Goal: Task Accomplishment & Management: Use online tool/utility

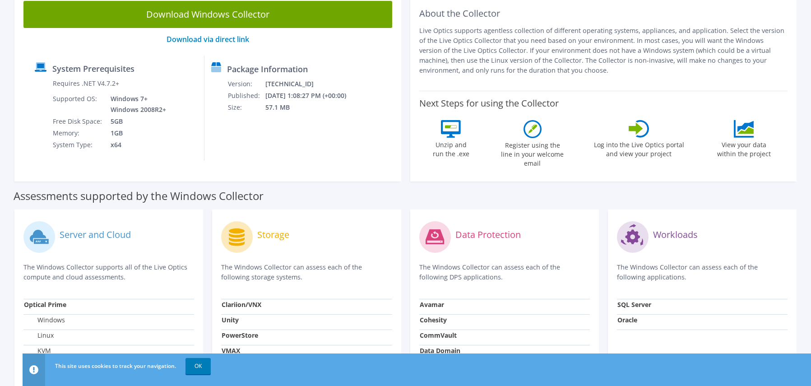
scroll to position [45, 0]
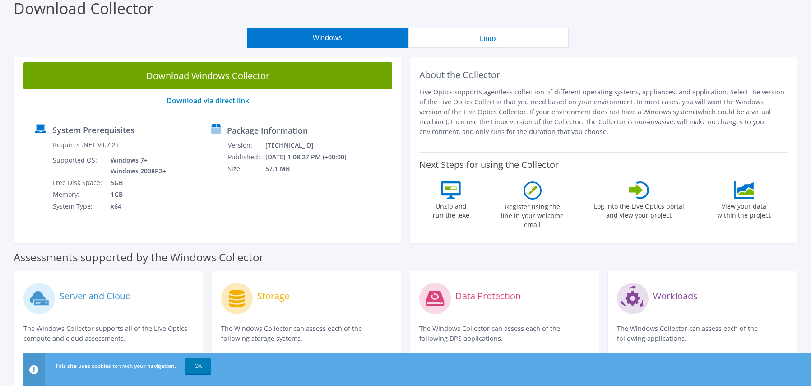
click at [206, 100] on link "Download via direct link" at bounding box center [208, 101] width 83 height 10
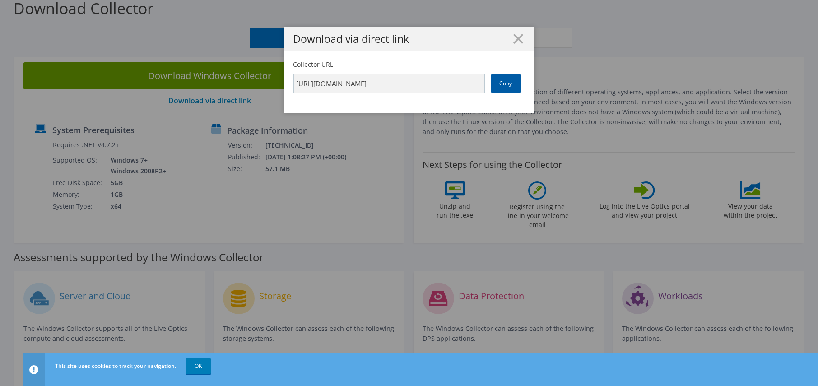
click at [505, 83] on link "Copy" at bounding box center [505, 84] width 29 height 20
click at [516, 37] on line at bounding box center [518, 38] width 9 height 9
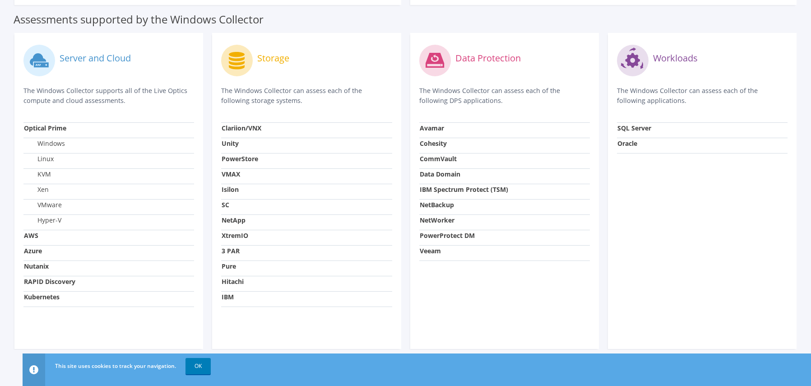
scroll to position [285, 0]
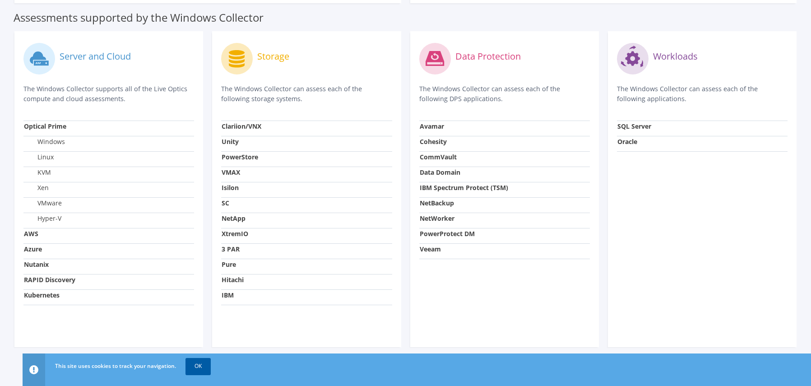
click at [199, 368] on link "OK" at bounding box center [198, 366] width 25 height 16
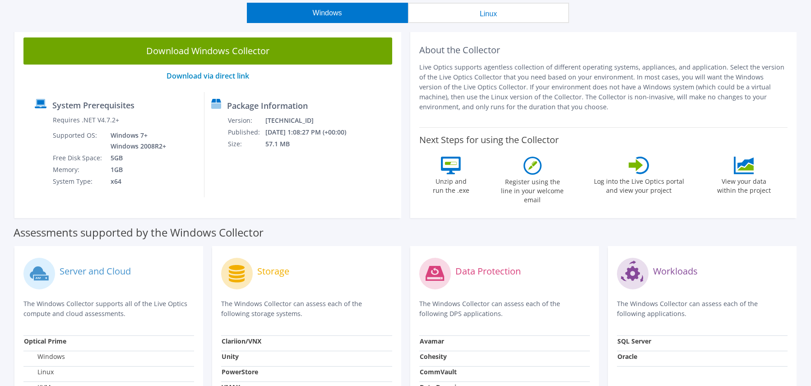
scroll to position [59, 0]
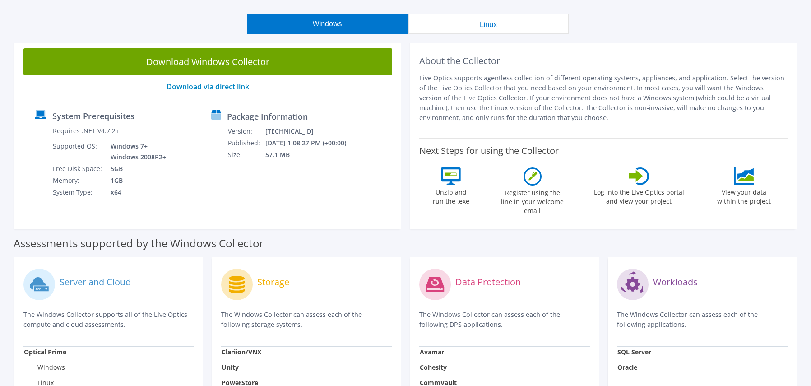
click at [502, 23] on button "Linux" at bounding box center [488, 24] width 161 height 20
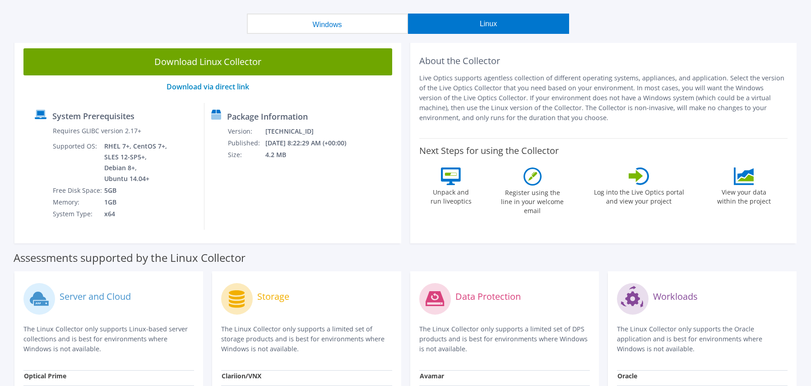
click at [339, 29] on button "Windows" at bounding box center [327, 24] width 161 height 20
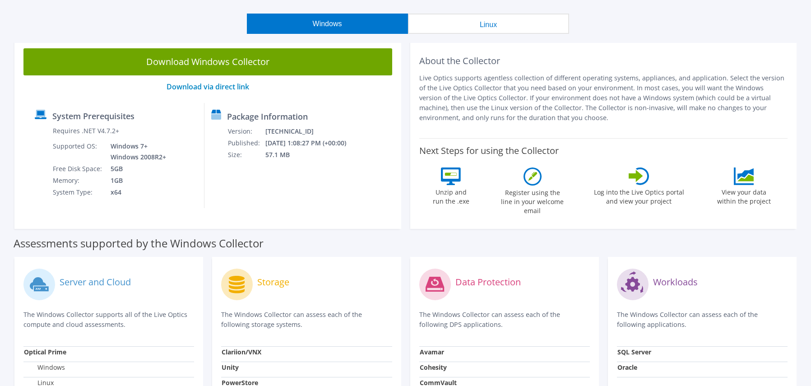
scroll to position [0, 0]
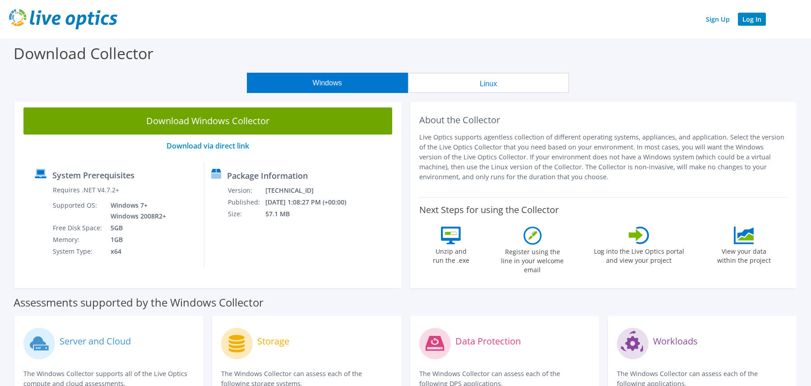
click at [756, 19] on link "Log In" at bounding box center [752, 19] width 28 height 13
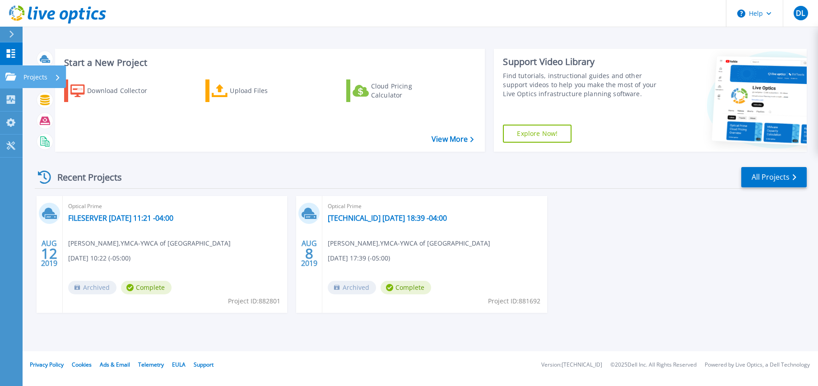
click at [11, 76] on icon at bounding box center [10, 77] width 11 height 8
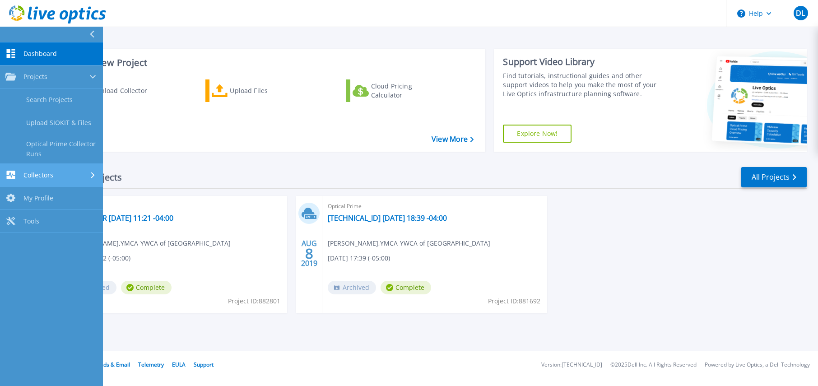
click at [35, 176] on span "Collectors" at bounding box center [38, 175] width 30 height 8
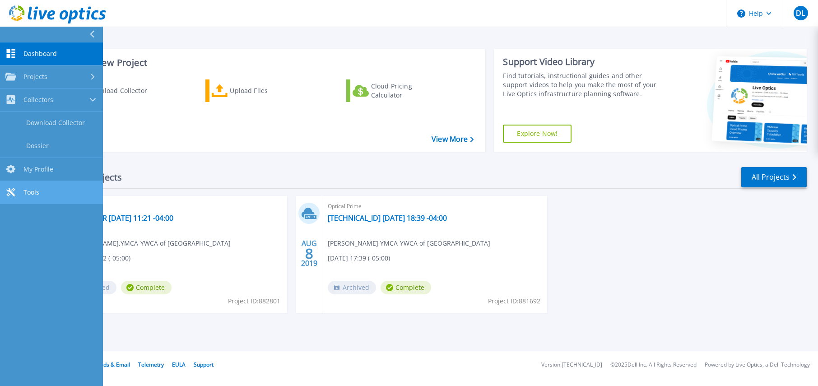
click at [33, 189] on span "Tools" at bounding box center [31, 192] width 16 height 8
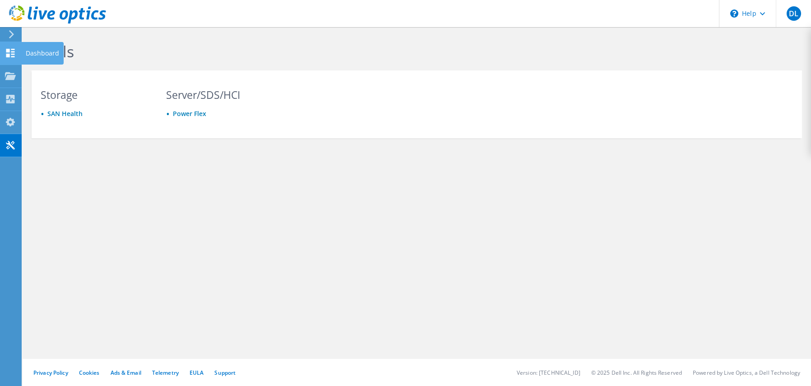
click at [12, 51] on use at bounding box center [10, 53] width 9 height 9
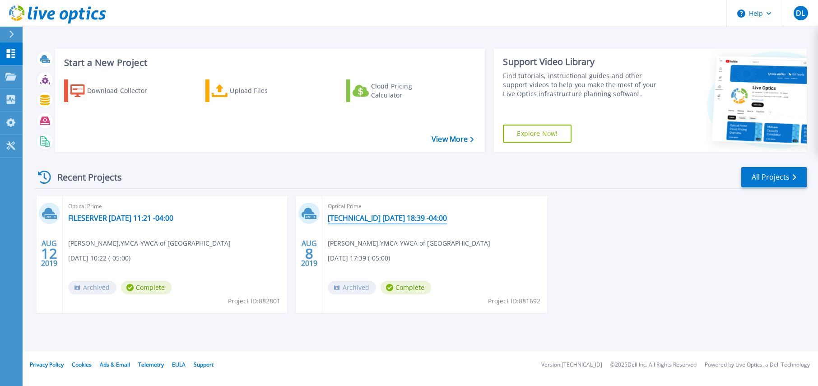
click at [376, 217] on link "[TECHNICAL_ID] [DATE] 18:39 -04:00" at bounding box center [387, 217] width 119 height 9
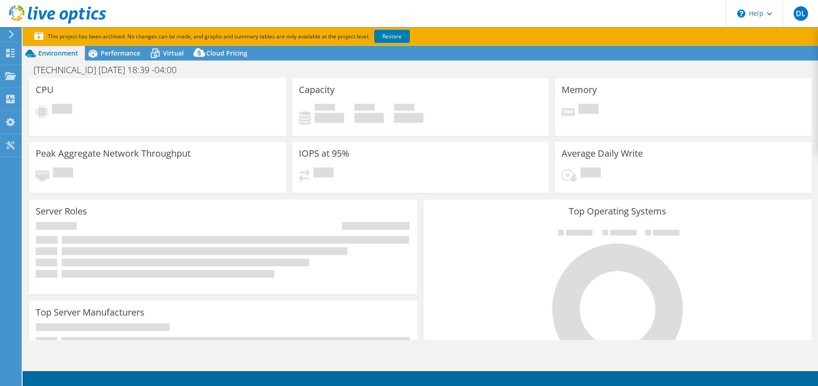
select select "USD"
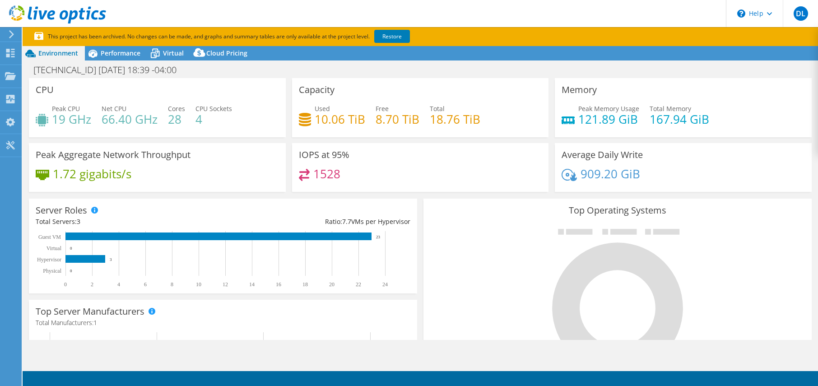
scroll to position [181, 0]
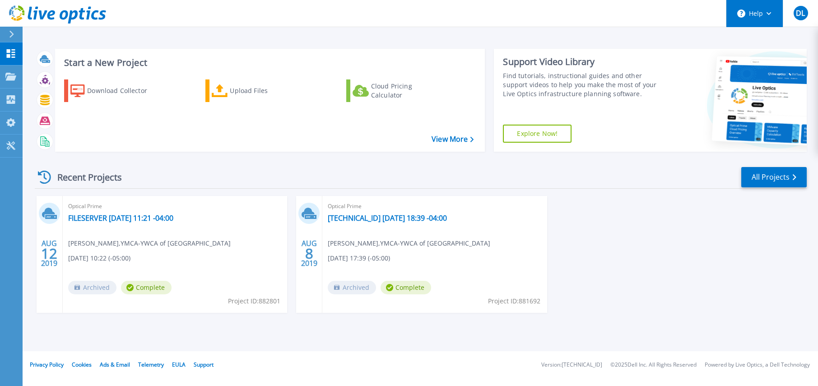
click at [771, 16] on button "Help" at bounding box center [754, 13] width 56 height 27
click at [721, 234] on div "AUG 12 2019 Optical Prime FILESERVER 2019-08-12 11:21 -04:00 Dave Laroche , YMC…" at bounding box center [417, 263] width 779 height 135
click at [448, 135] on link "View More" at bounding box center [452, 139] width 42 height 9
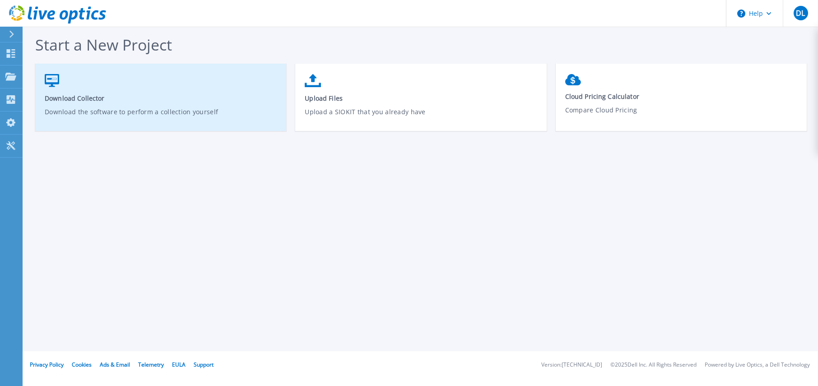
click at [60, 96] on span "Download Collector" at bounding box center [161, 98] width 232 height 9
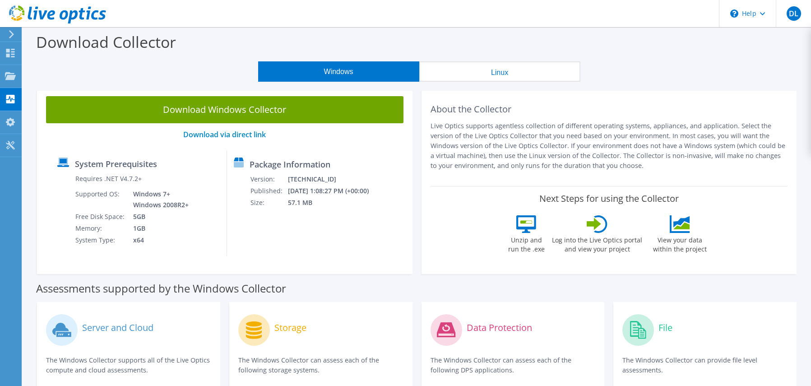
click at [12, 37] on icon at bounding box center [11, 34] width 7 height 8
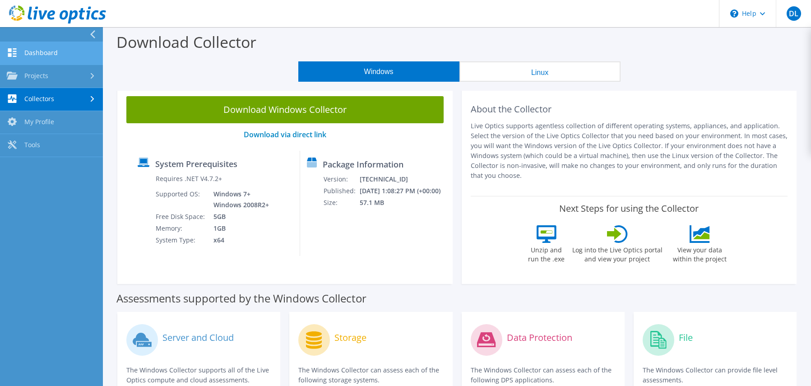
click at [35, 50] on link "Dashboard" at bounding box center [51, 53] width 103 height 23
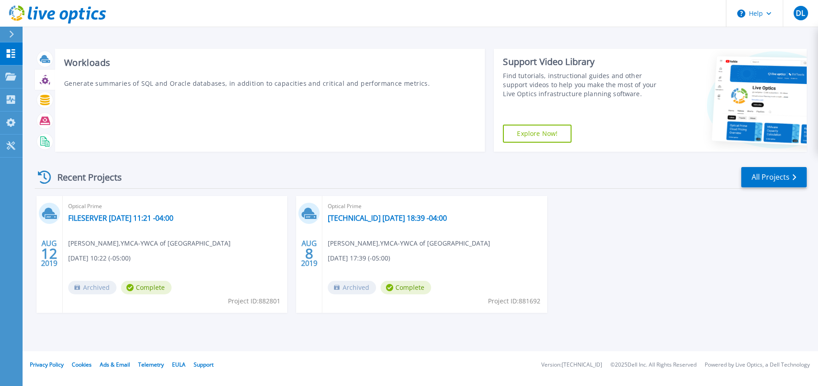
click at [46, 81] on icon at bounding box center [45, 80] width 7 height 7
click at [46, 99] on icon at bounding box center [44, 100] width 9 height 10
click at [45, 120] on icon at bounding box center [45, 120] width 10 height 8
click at [46, 144] on icon at bounding box center [45, 141] width 10 height 10
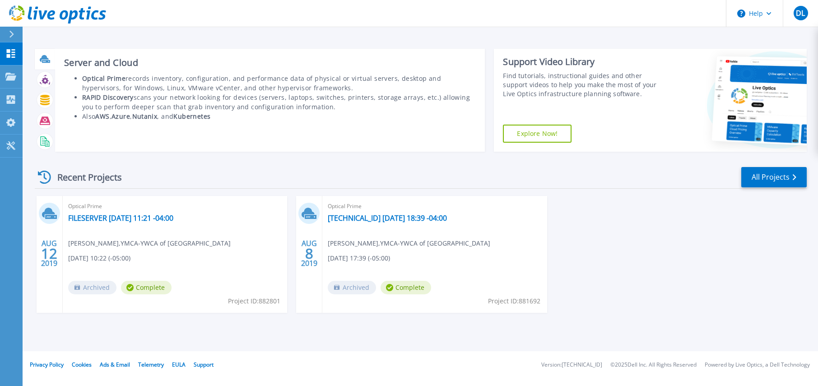
click at [43, 58] on icon at bounding box center [44, 58] width 9 height 7
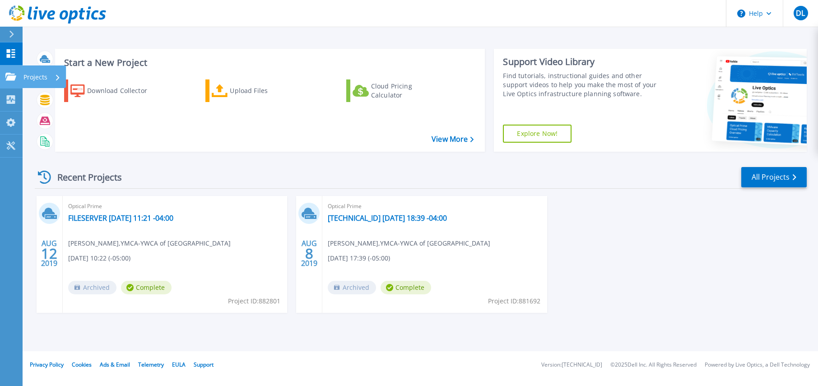
click at [13, 77] on icon at bounding box center [10, 77] width 11 height 8
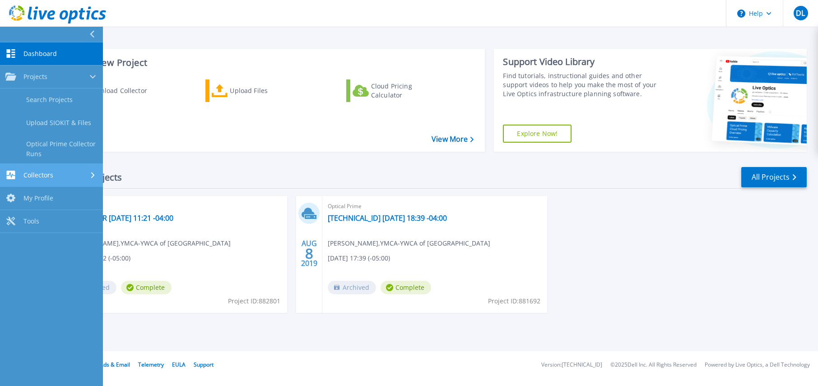
click at [57, 177] on div "Collectors" at bounding box center [51, 175] width 92 height 9
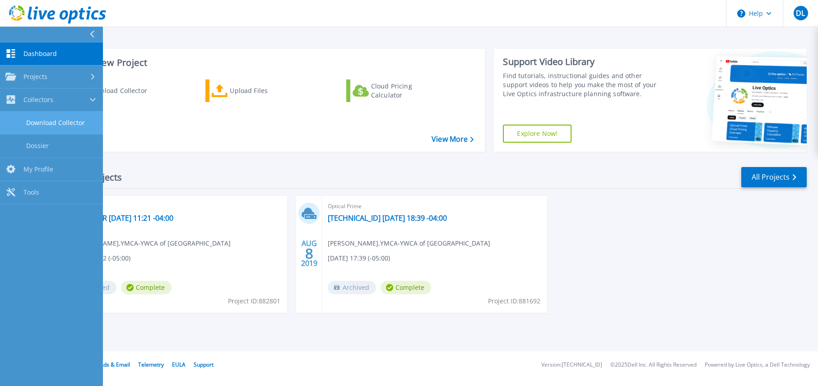
click at [66, 125] on link "Download Collector" at bounding box center [51, 122] width 103 height 23
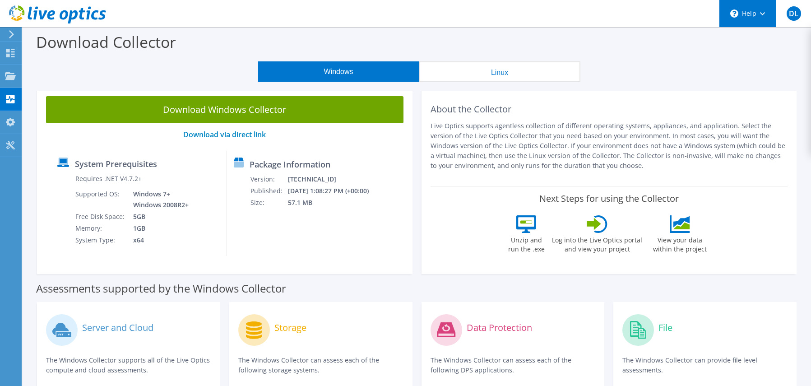
click at [767, 14] on div "\n Help" at bounding box center [747, 13] width 57 height 27
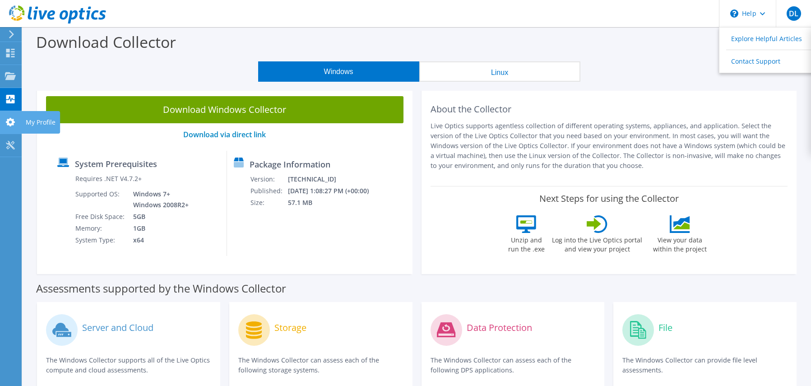
click at [9, 122] on icon at bounding box center [10, 122] width 11 height 9
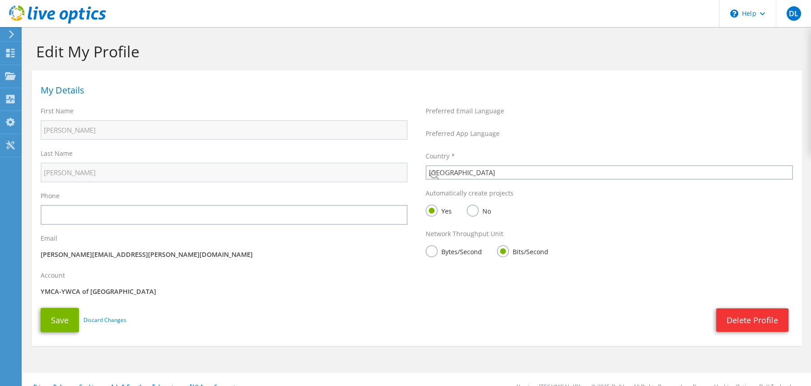
select select "37"
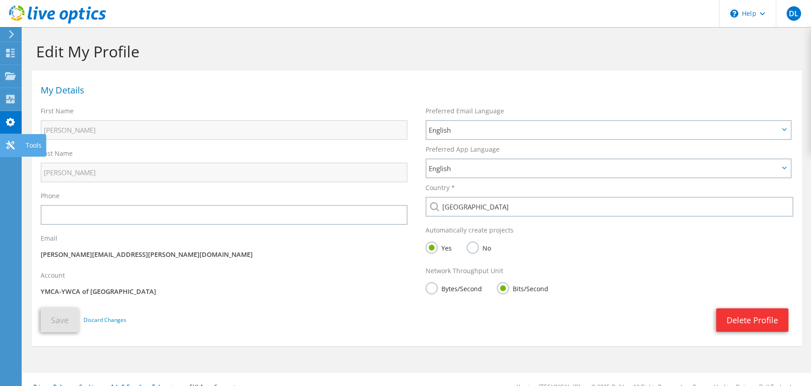
click at [12, 144] on icon at bounding box center [10, 145] width 11 height 9
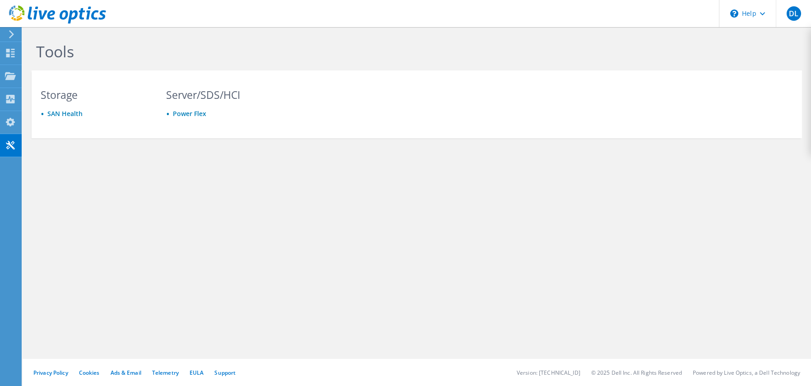
click at [9, 32] on icon at bounding box center [11, 34] width 7 height 8
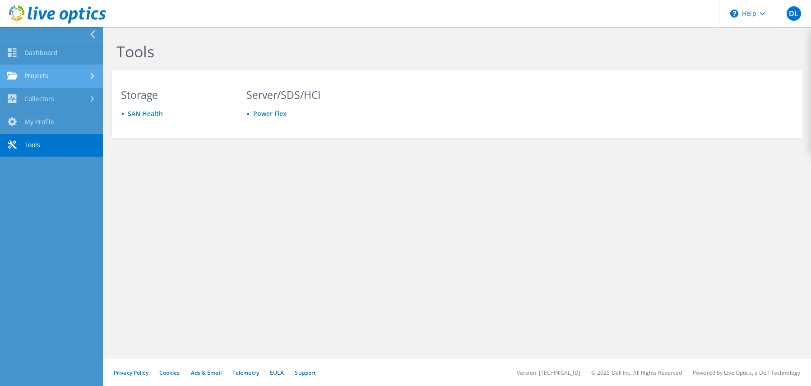
click at [35, 76] on link "Projects" at bounding box center [51, 76] width 103 height 23
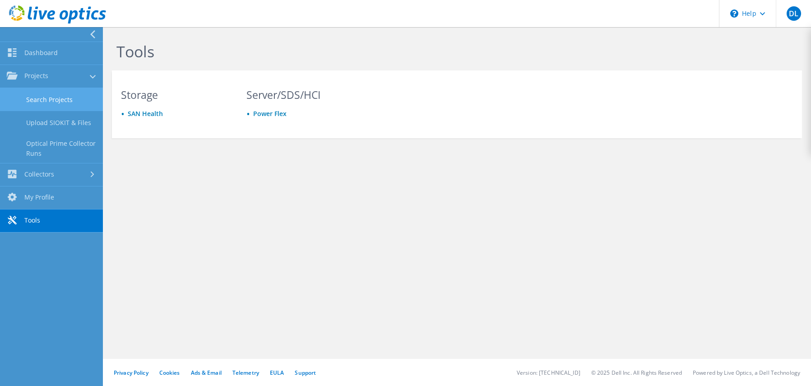
click at [71, 95] on link "Search Projects" at bounding box center [51, 99] width 103 height 23
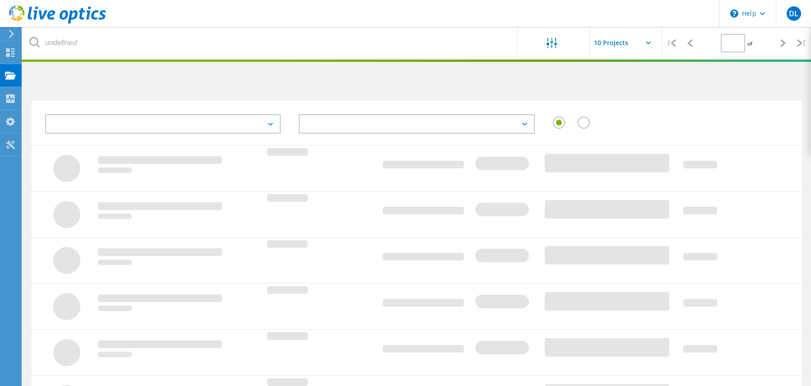
type input "1"
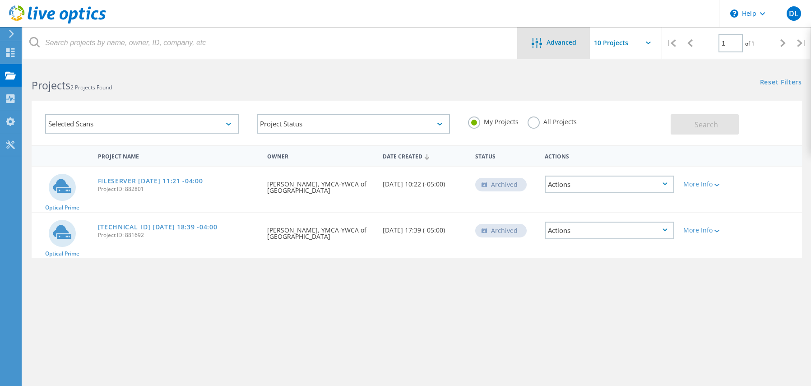
click at [575, 39] on span "Advanced" at bounding box center [562, 42] width 30 height 6
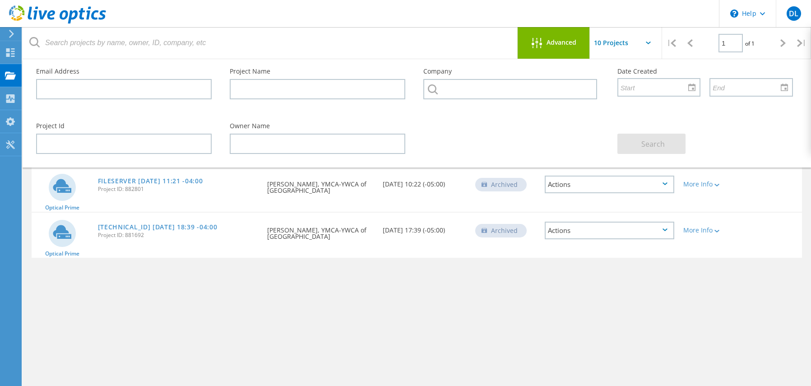
click at [645, 42] on input "text" at bounding box center [635, 43] width 90 height 32
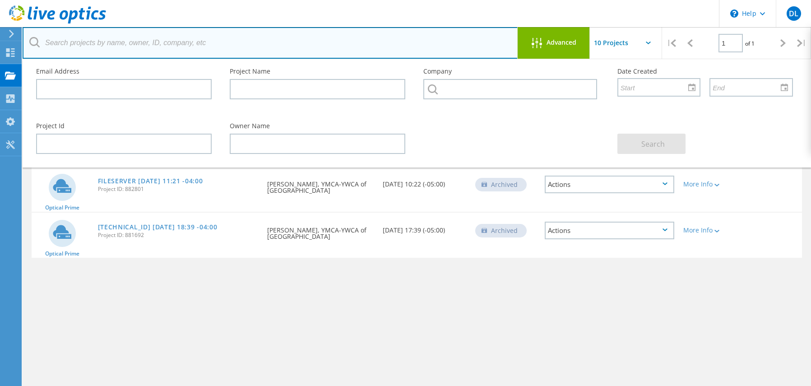
click at [457, 47] on input "text" at bounding box center [271, 43] width 496 height 32
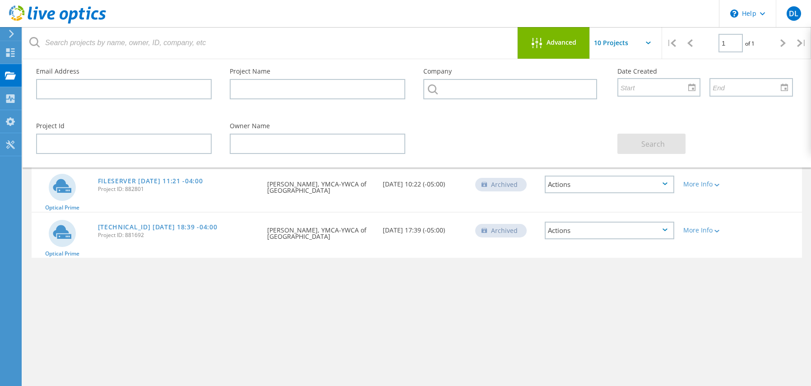
click at [175, 249] on div "Optical Prime 192.168.2.10 2019-08-08 18:39 -04:00 Project ID: 881692 Requested…" at bounding box center [417, 235] width 770 height 45
click at [204, 302] on div "Project Name Owner Date Created Status Actions Optical Prime FILESERVER 2019-08…" at bounding box center [417, 262] width 770 height 235
click at [13, 100] on use at bounding box center [10, 98] width 9 height 9
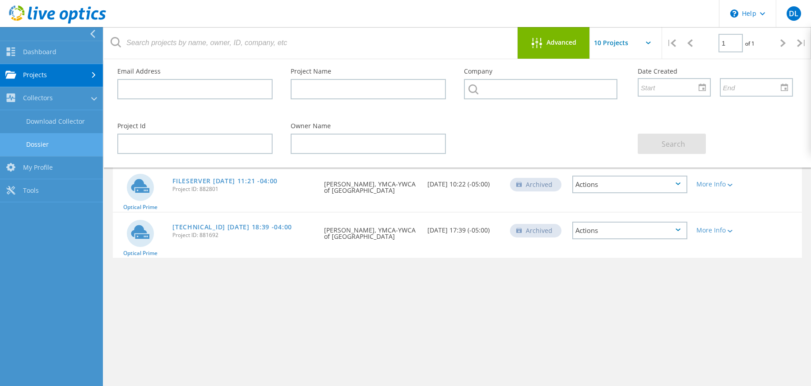
click at [46, 145] on link "Dossier" at bounding box center [51, 144] width 103 height 23
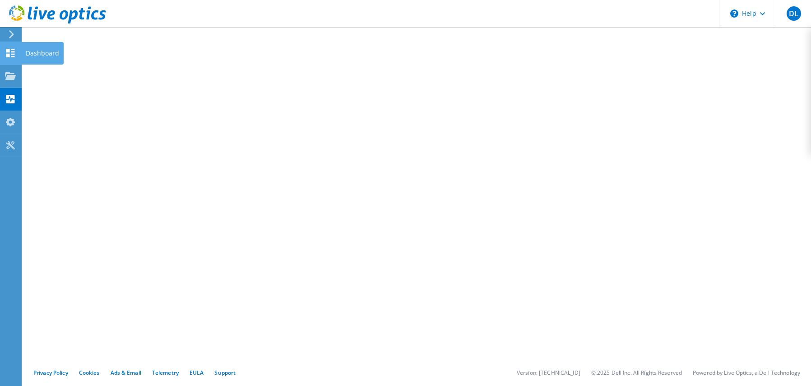
click at [12, 51] on icon at bounding box center [10, 53] width 11 height 9
click at [8, 74] on icon at bounding box center [10, 76] width 11 height 9
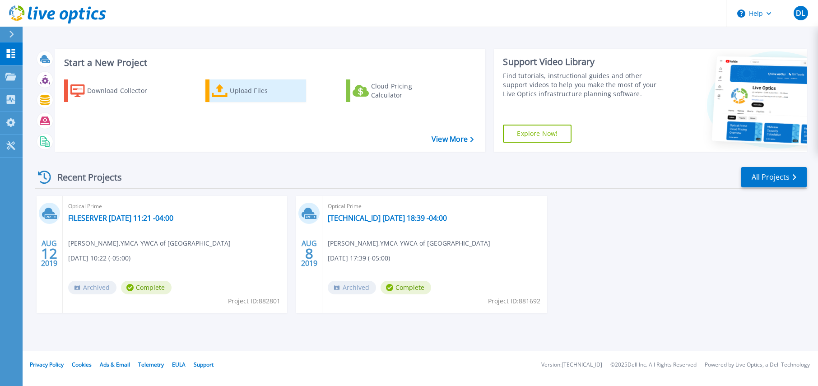
click at [244, 93] on div "Upload Files" at bounding box center [266, 91] width 72 height 18
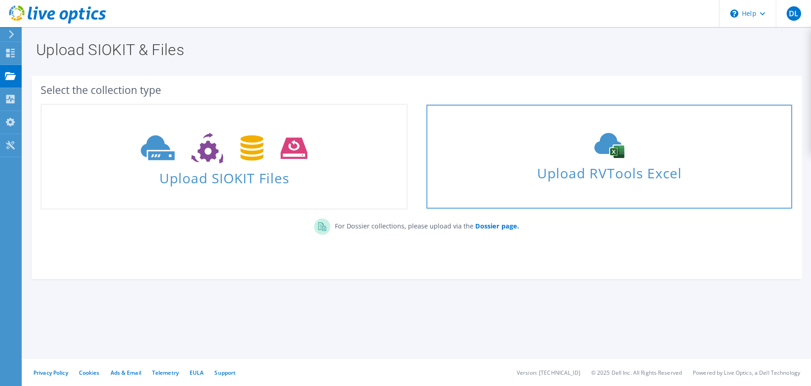
click at [610, 176] on span "Upload RVTools Excel" at bounding box center [609, 170] width 365 height 19
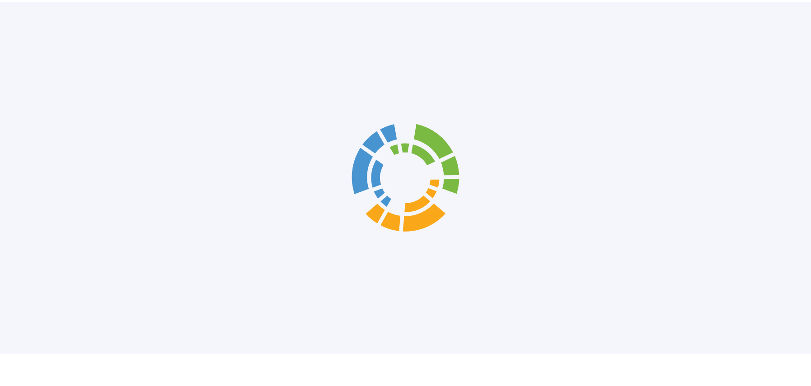
scroll to position [4, 0]
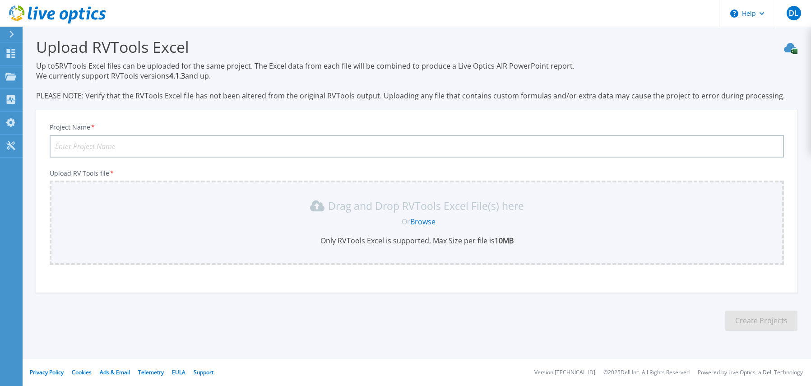
click at [124, 146] on input "Project Name *" at bounding box center [417, 146] width 734 height 23
type input "YMCA-YWCA of [GEOGRAPHIC_DATA] 2025"
click at [431, 222] on link "Browse" at bounding box center [422, 222] width 25 height 10
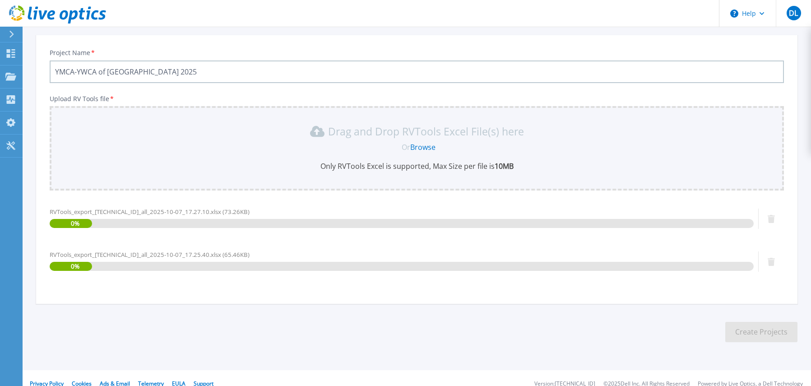
scroll to position [89, 0]
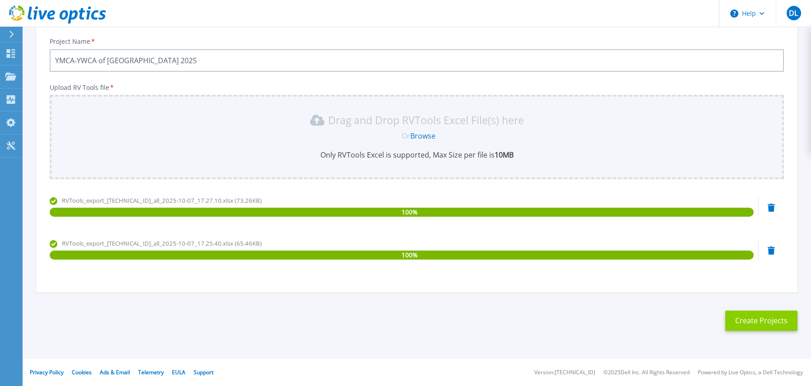
click at [770, 321] on button "Create Projects" at bounding box center [761, 321] width 72 height 20
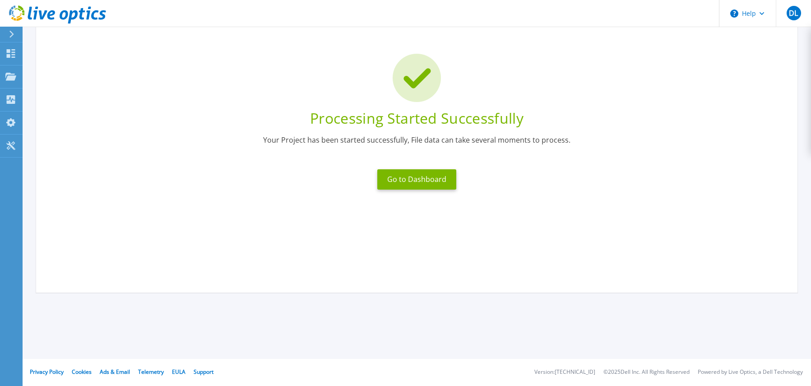
scroll to position [43, 0]
click at [424, 181] on button "Go to Dashboard" at bounding box center [416, 179] width 79 height 20
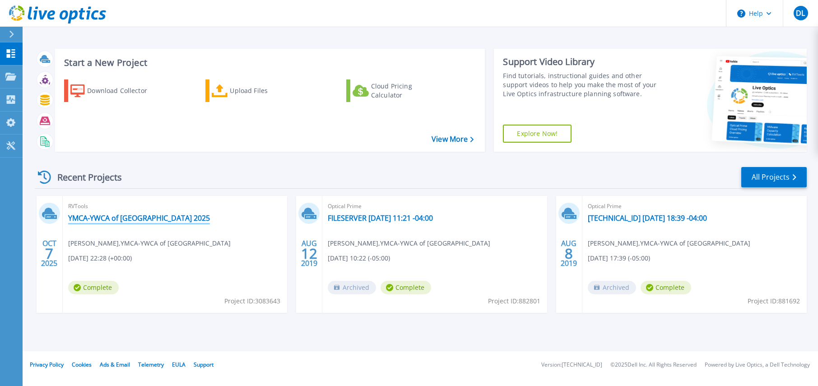
click at [122, 215] on link "YMCA-YWCA of [GEOGRAPHIC_DATA] 2025" at bounding box center [139, 217] width 142 height 9
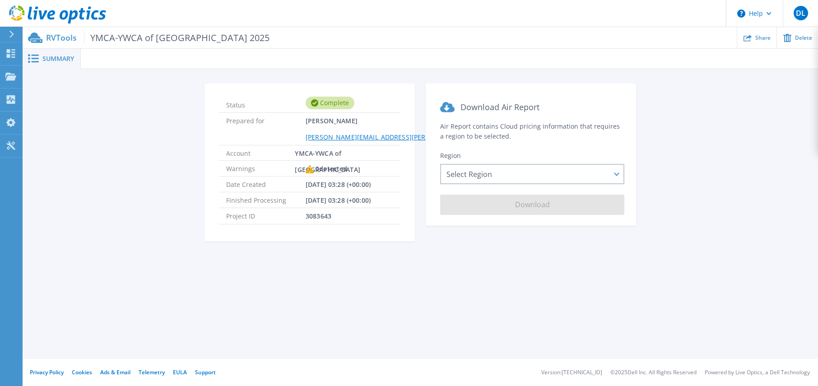
click at [48, 36] on p "RVTools YMCA-YWCA of [GEOGRAPHIC_DATA] 2025" at bounding box center [157, 37] width 223 height 10
click at [46, 56] on span "Summary" at bounding box center [58, 59] width 32 height 6
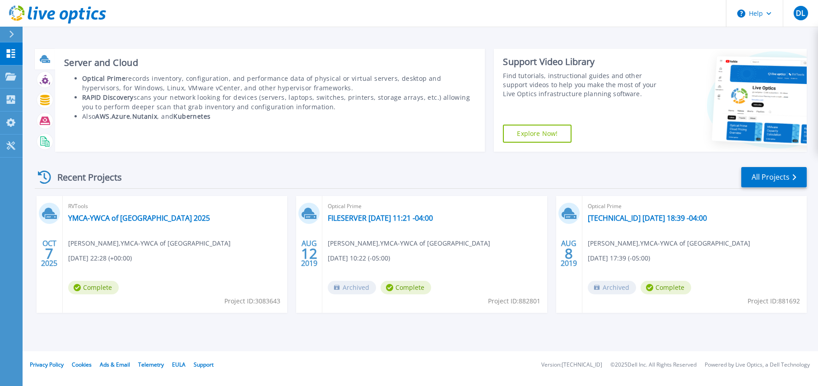
click at [44, 56] on icon at bounding box center [44, 58] width 9 height 7
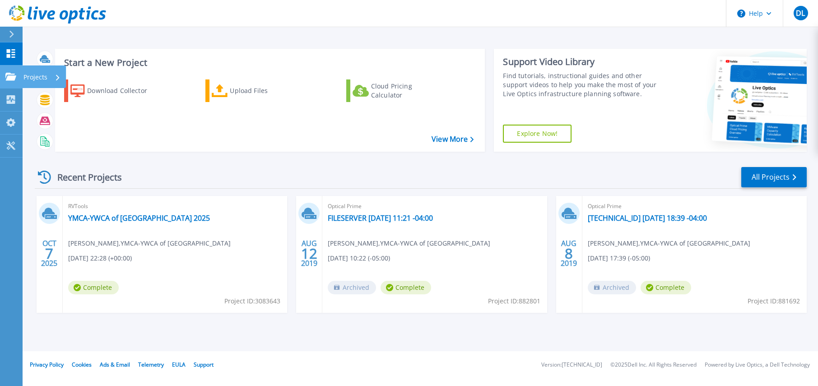
click at [10, 74] on icon at bounding box center [10, 77] width 11 height 8
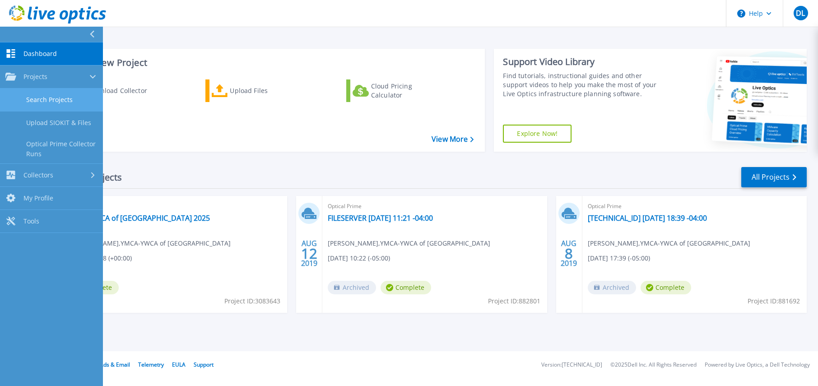
click at [42, 96] on link "Search Projects" at bounding box center [51, 99] width 103 height 23
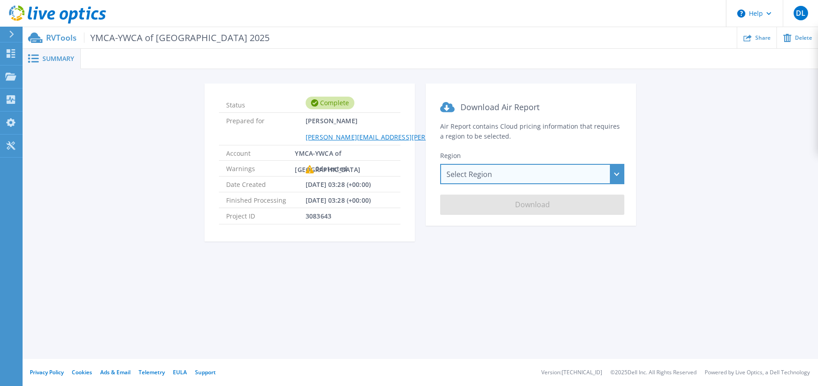
click at [547, 173] on div "Select Region Asia Pacific (Hong Kong) Asia Pacific (Mumbai) Asia Pacific (Seou…" at bounding box center [532, 174] width 184 height 20
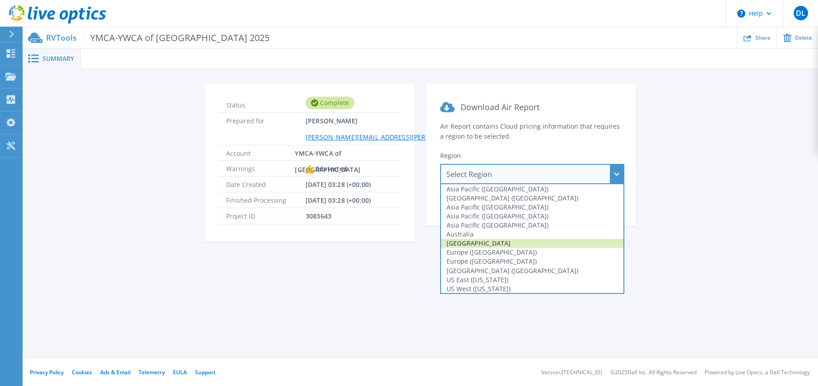
click at [487, 240] on div "Canada" at bounding box center [532, 243] width 182 height 9
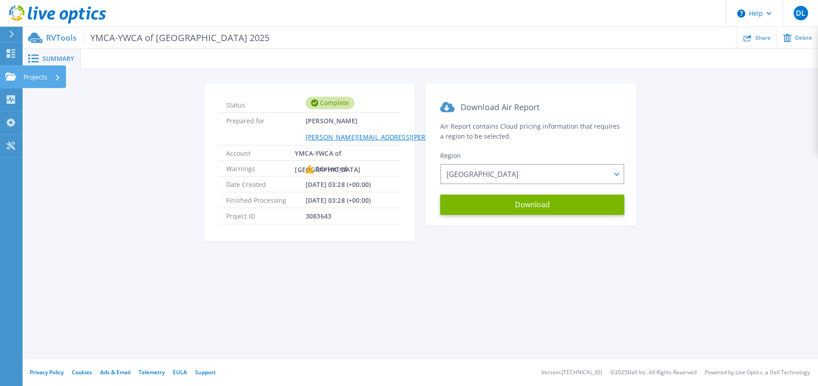
click at [9, 77] on icon at bounding box center [10, 77] width 11 height 8
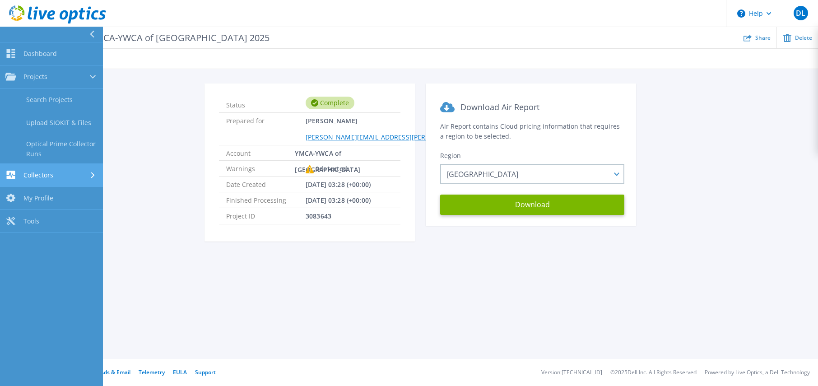
click at [26, 170] on link "Collectors Collectors" at bounding box center [51, 175] width 103 height 23
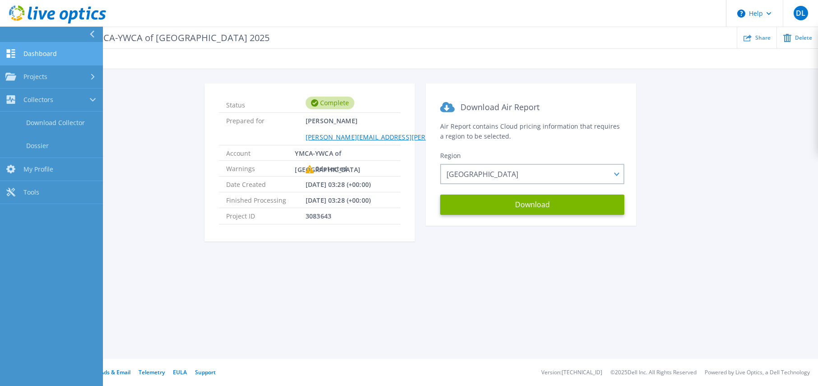
click at [34, 54] on span "Dashboard" at bounding box center [39, 54] width 33 height 8
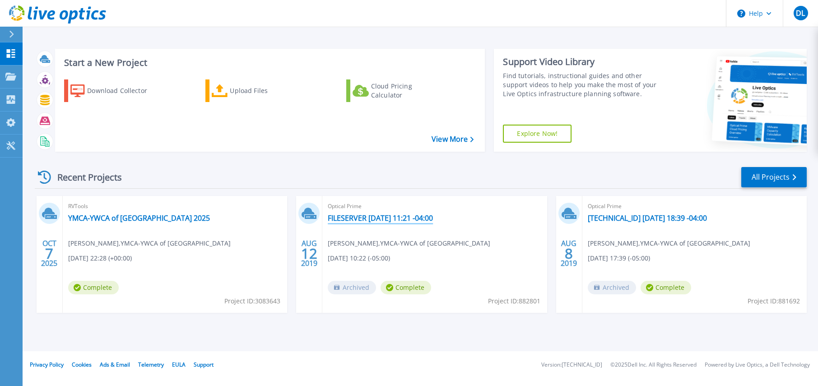
click at [401, 219] on link "FILESERVER [DATE] 11:21 -04:00" at bounding box center [380, 217] width 105 height 9
click at [105, 218] on link "YMCA-YWCA of [GEOGRAPHIC_DATA] 2025" at bounding box center [139, 217] width 142 height 9
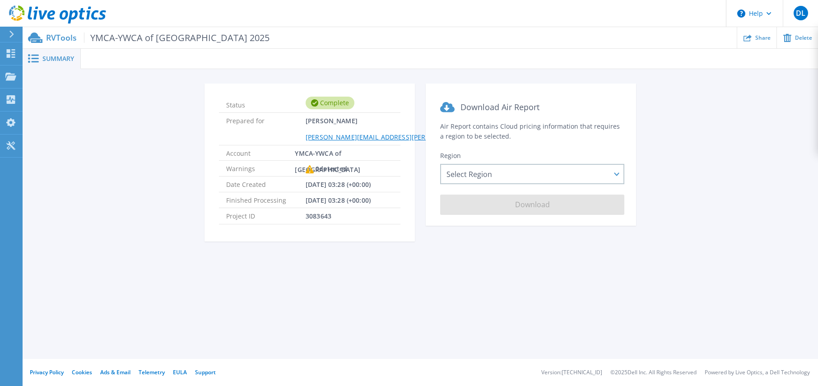
click at [105, 218] on div "Status Complete Prepared for Dave Laroche dave.laroche@ymanitoba.ca Account YMC…" at bounding box center [420, 168] width 768 height 169
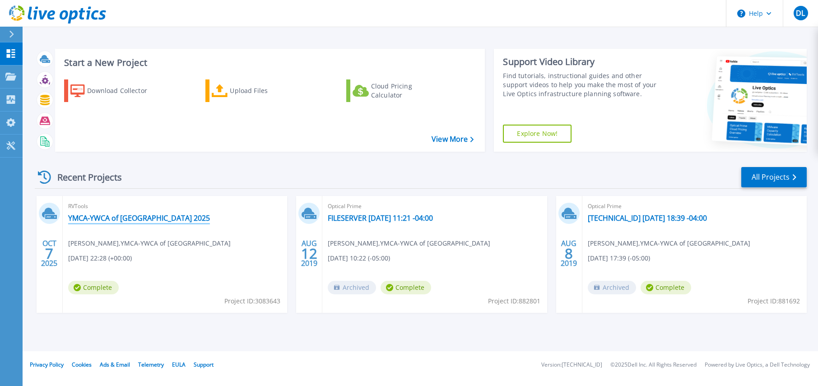
click at [111, 217] on link "YMCA-YWCA of [GEOGRAPHIC_DATA] 2025" at bounding box center [139, 217] width 142 height 9
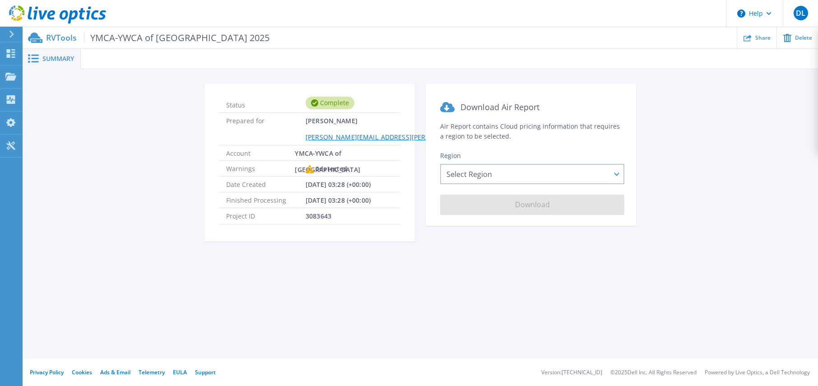
click at [111, 217] on div "Status Complete Prepared for [PERSON_NAME] [PERSON_NAME][EMAIL_ADDRESS][PERSON_…" at bounding box center [420, 168] width 768 height 169
click at [321, 119] on span "[PERSON_NAME] [PERSON_NAME][EMAIL_ADDRESS][PERSON_NAME][DOMAIN_NAME]" at bounding box center [411, 129] width 210 height 32
click at [325, 100] on div "Complete" at bounding box center [330, 103] width 49 height 13
click at [51, 36] on p "RVTools YMCA-YWCA of [GEOGRAPHIC_DATA] 2025" at bounding box center [157, 37] width 223 height 10
click at [182, 32] on span "YMCA-YWCA of [GEOGRAPHIC_DATA] 2025" at bounding box center [177, 37] width 186 height 10
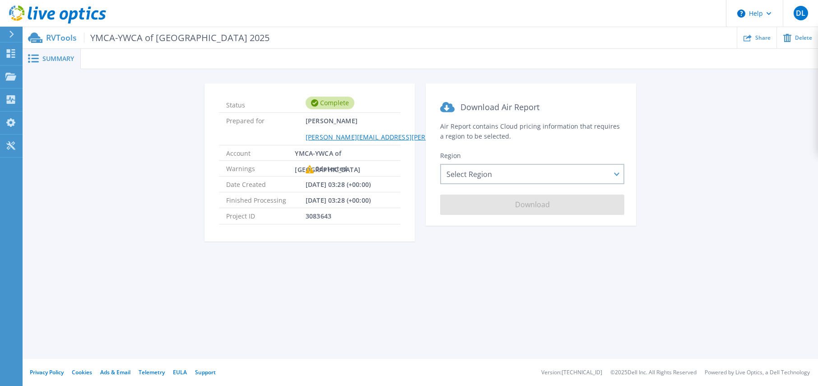
click at [459, 288] on div "Summary Status Complete Prepared for [PERSON_NAME] [PERSON_NAME][EMAIL_ADDRESS]…" at bounding box center [420, 179] width 795 height 359
click at [61, 60] on span "Summary" at bounding box center [58, 59] width 32 height 6
click at [339, 102] on div "Complete" at bounding box center [330, 103] width 49 height 13
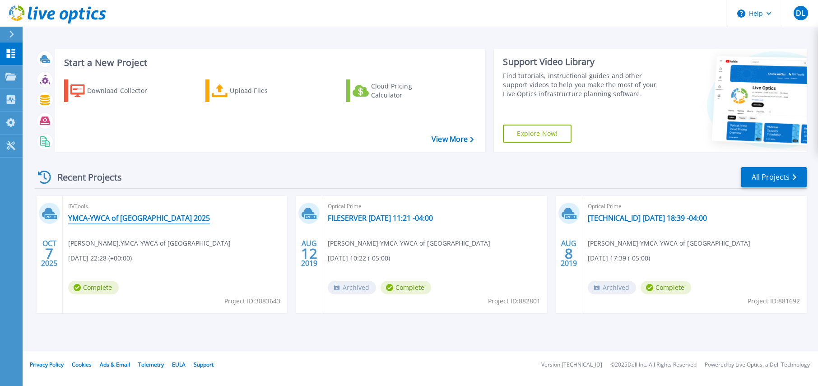
click at [165, 221] on link "YMCA-YWCA of [GEOGRAPHIC_DATA] 2025" at bounding box center [139, 217] width 142 height 9
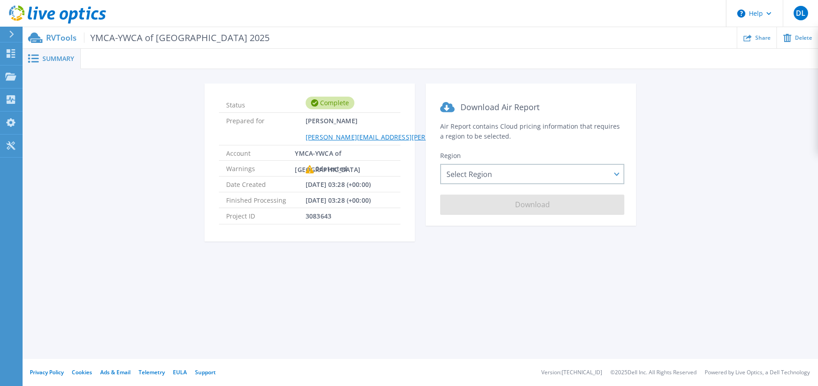
click at [60, 37] on p "RVTools YMCA-YWCA of [GEOGRAPHIC_DATA] 2025" at bounding box center [157, 37] width 223 height 10
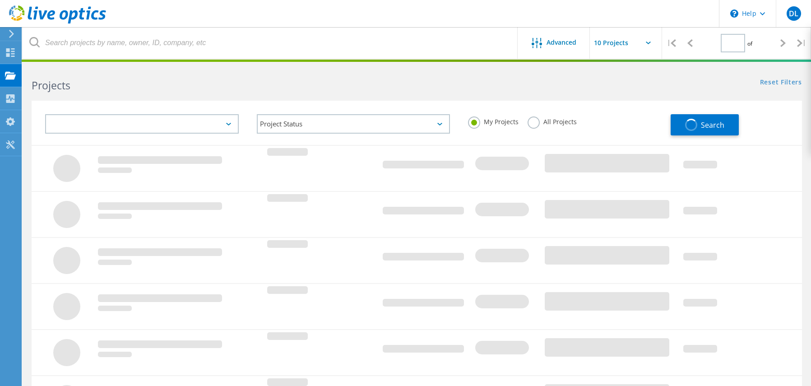
type input "1"
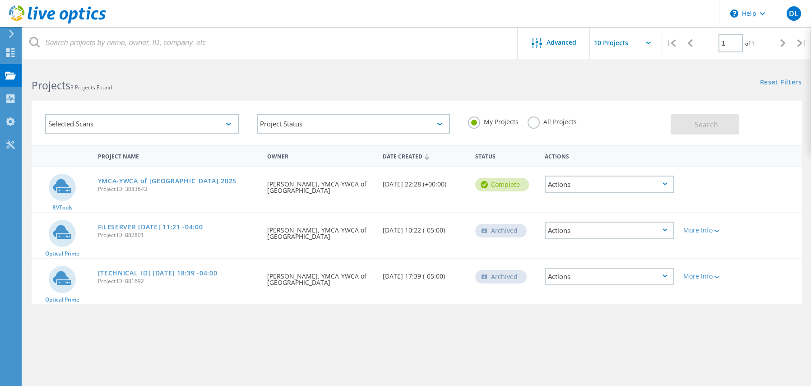
click at [659, 181] on div "Actions" at bounding box center [610, 185] width 130 height 18
click at [598, 168] on div "Project Details" at bounding box center [610, 170] width 128 height 14
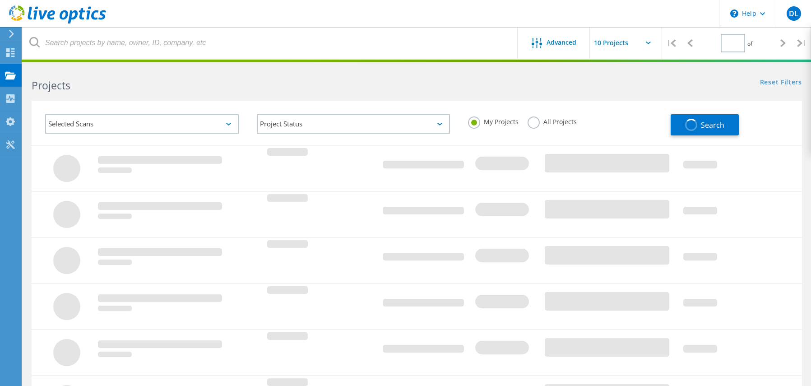
type input "1"
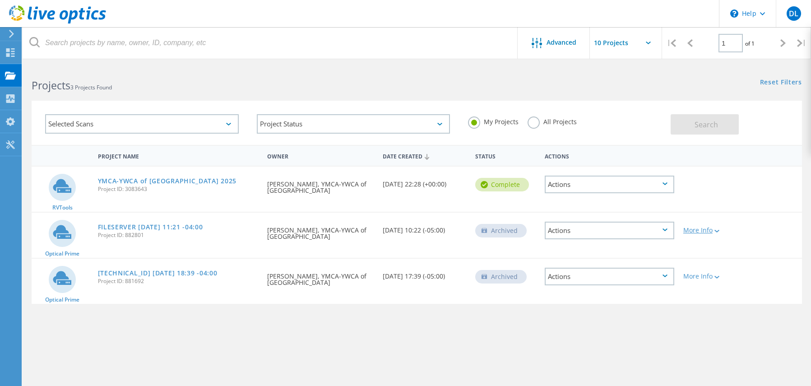
click at [717, 230] on icon at bounding box center [716, 231] width 5 height 3
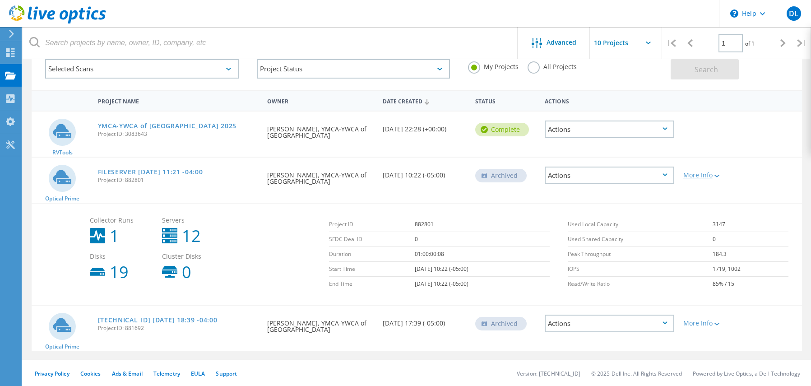
scroll to position [56, 0]
click at [709, 321] on div "More Info" at bounding box center [709, 322] width 53 height 6
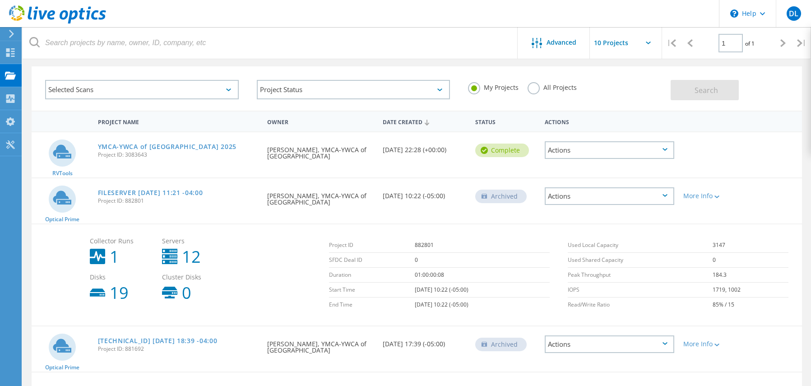
scroll to position [0, 0]
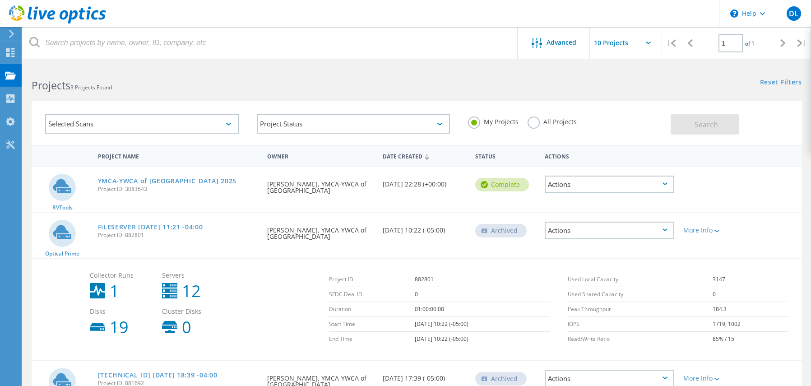
click at [184, 181] on link "YMCA-YWCA of [GEOGRAPHIC_DATA] 2025" at bounding box center [167, 181] width 139 height 6
